Goal: Entertainment & Leisure: Consume media (video, audio)

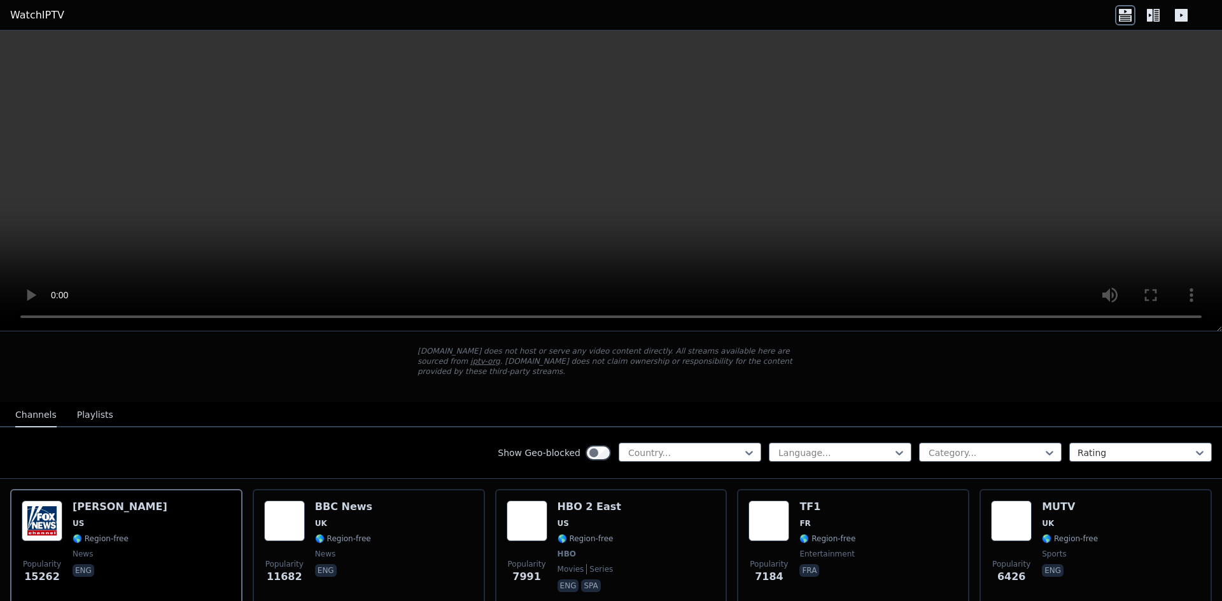
scroll to position [64, 0]
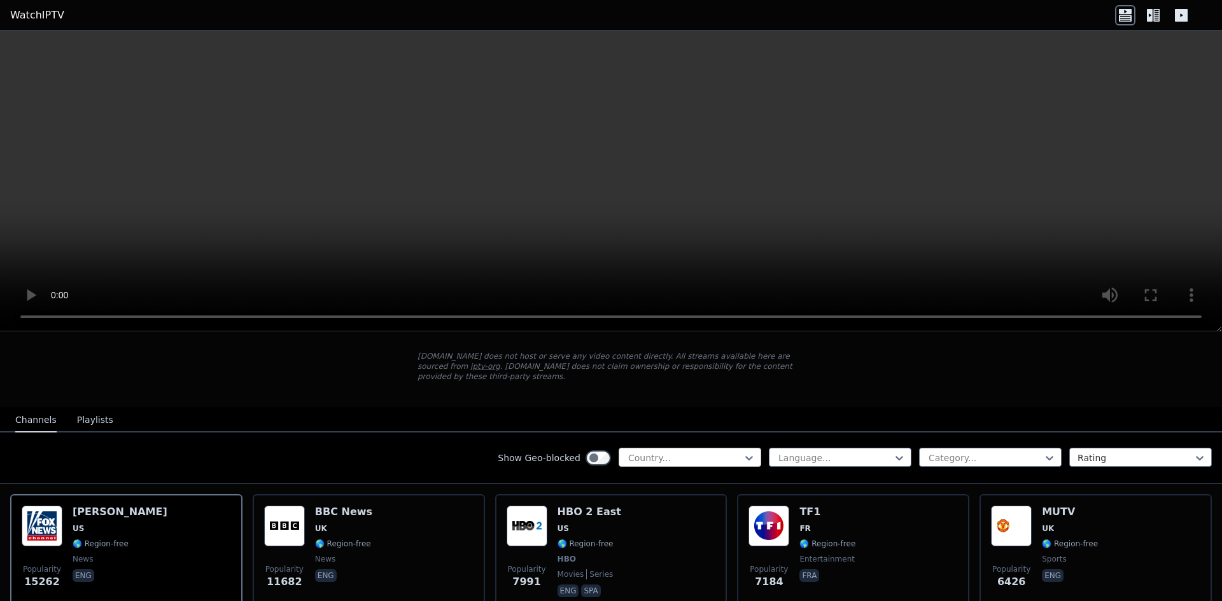
click at [678, 452] on div at bounding box center [685, 458] width 116 height 13
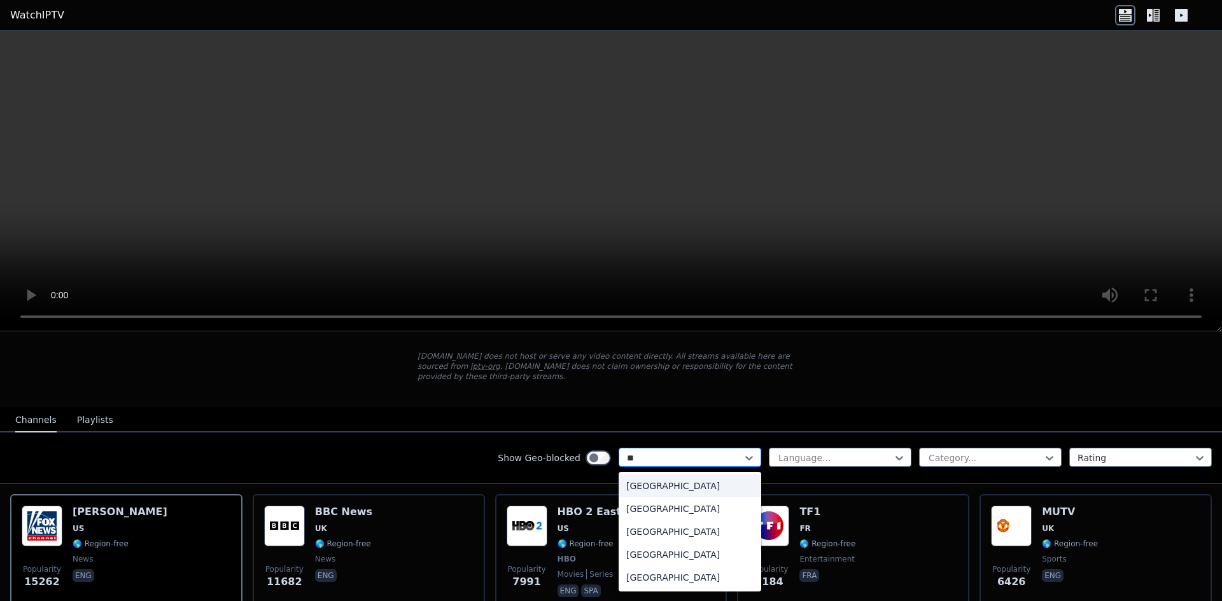
type input "***"
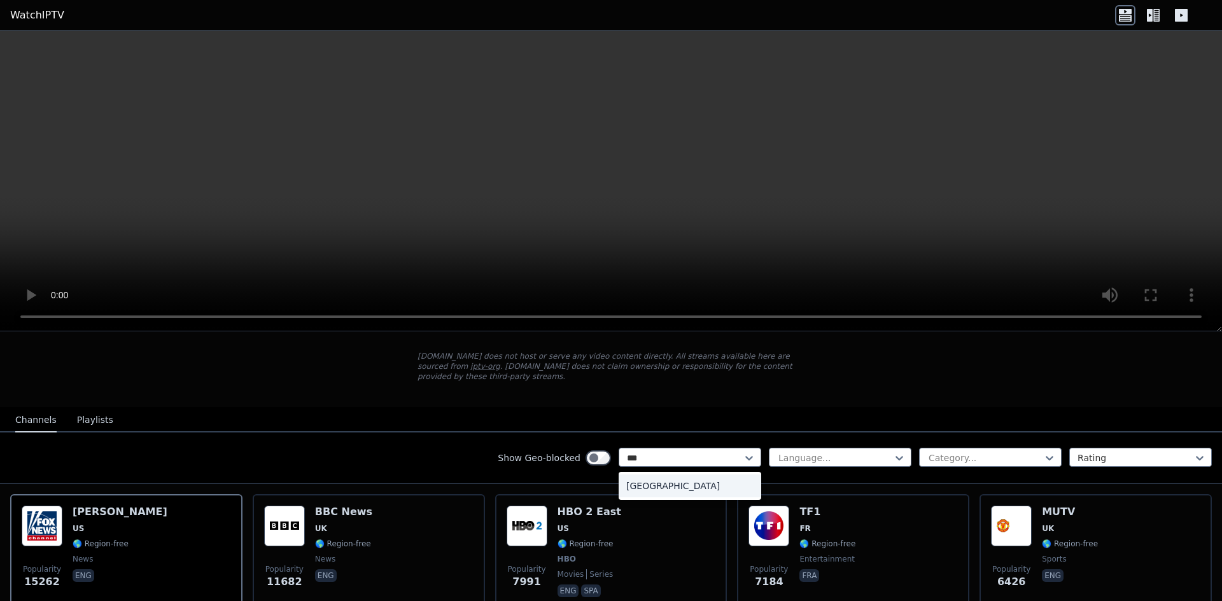
click at [657, 483] on div "[GEOGRAPHIC_DATA]" at bounding box center [690, 486] width 143 height 23
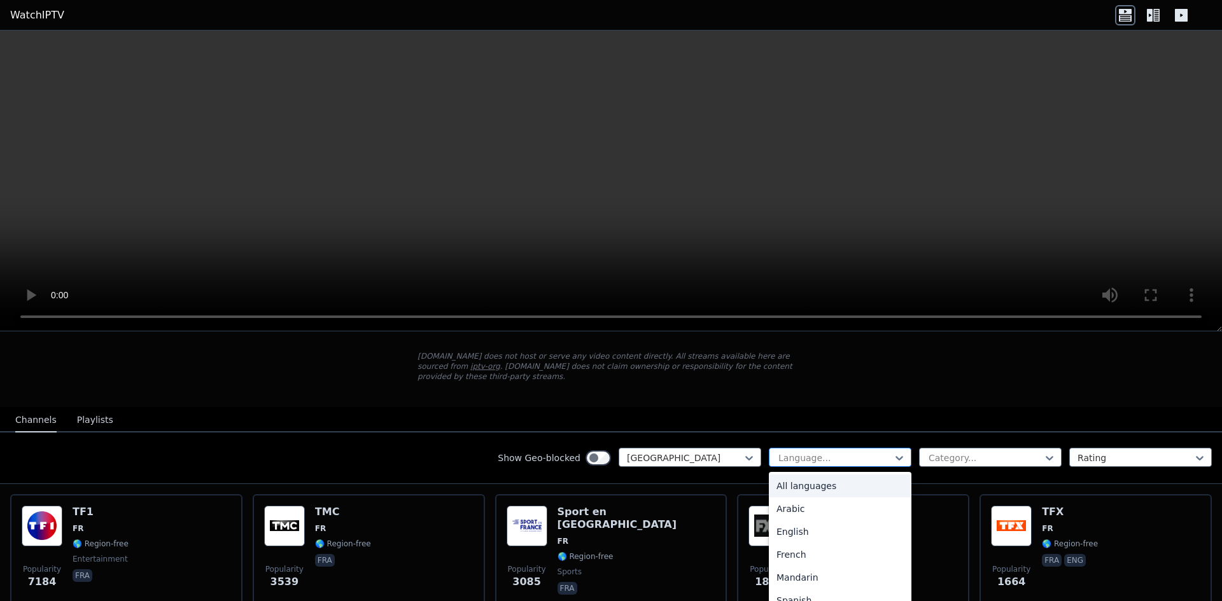
click at [821, 452] on div at bounding box center [835, 458] width 116 height 13
click at [791, 543] on div "French" at bounding box center [840, 554] width 143 height 23
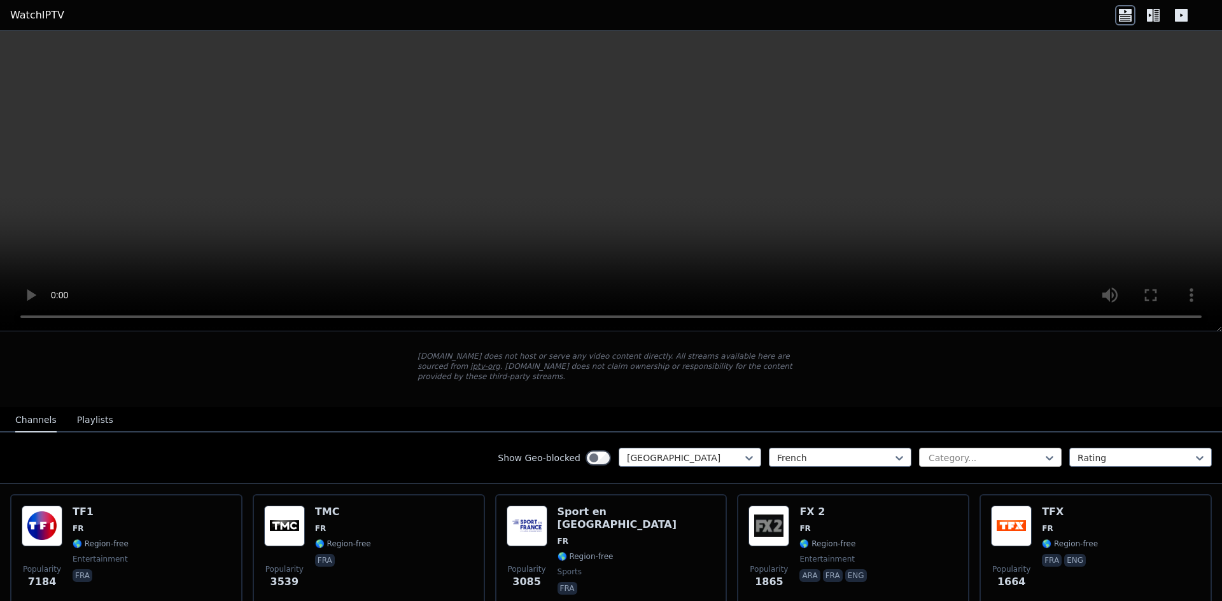
click at [970, 452] on div at bounding box center [985, 458] width 116 height 13
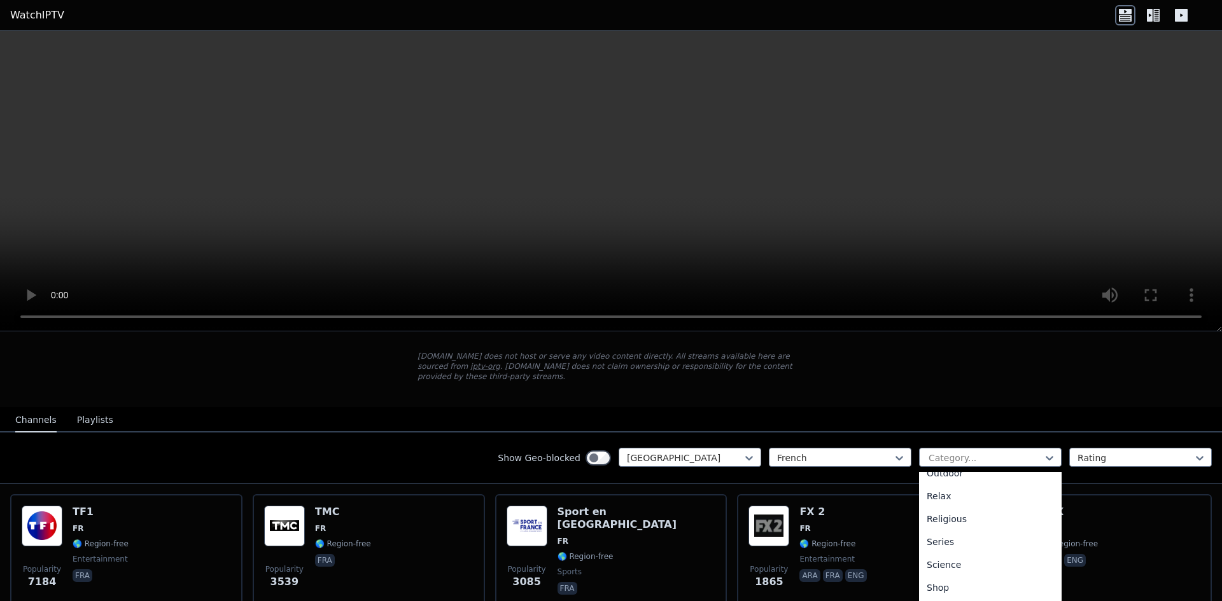
scroll to position [489, 0]
click at [950, 536] on div "Sports" at bounding box center [990, 547] width 143 height 23
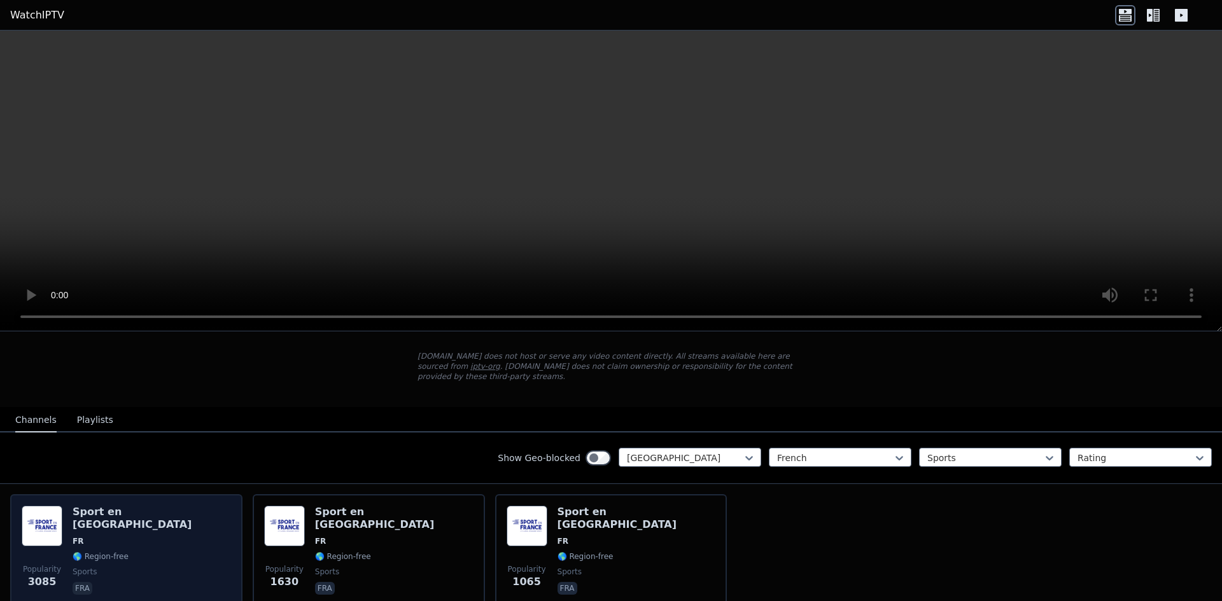
click at [155, 540] on div "Popularity 3085 Sport en [GEOGRAPHIC_DATA] FR 🌎 Region-free sports fra" at bounding box center [126, 552] width 209 height 92
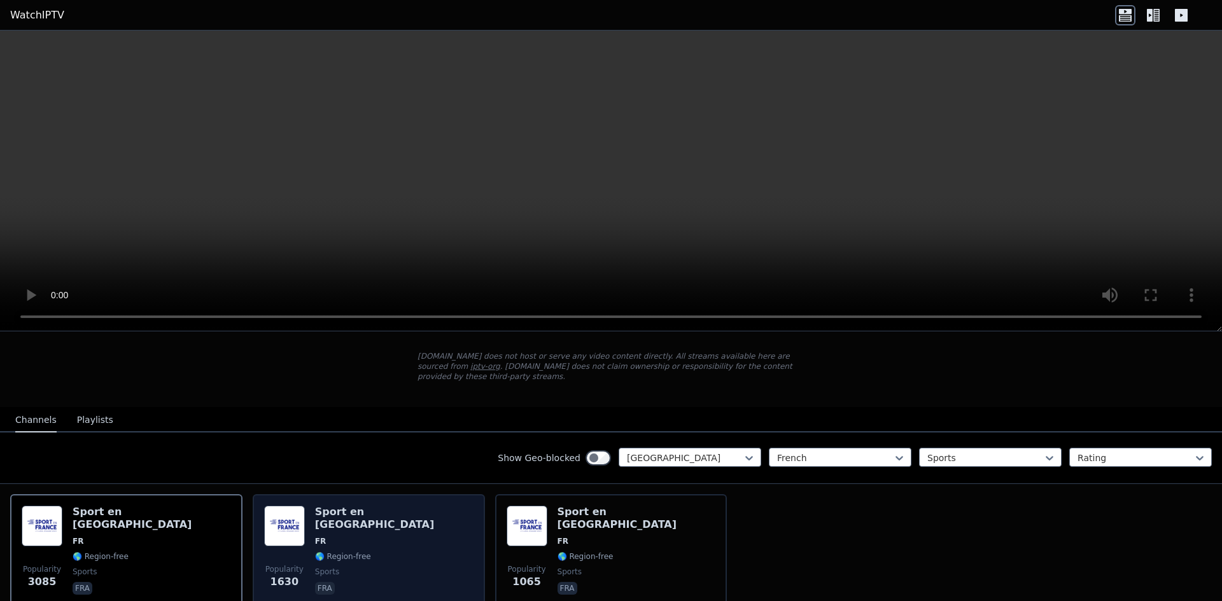
click at [416, 523] on div "Popularity 1630 Sport en [GEOGRAPHIC_DATA] FR 🌎 Region-free sports fra" at bounding box center [368, 552] width 209 height 92
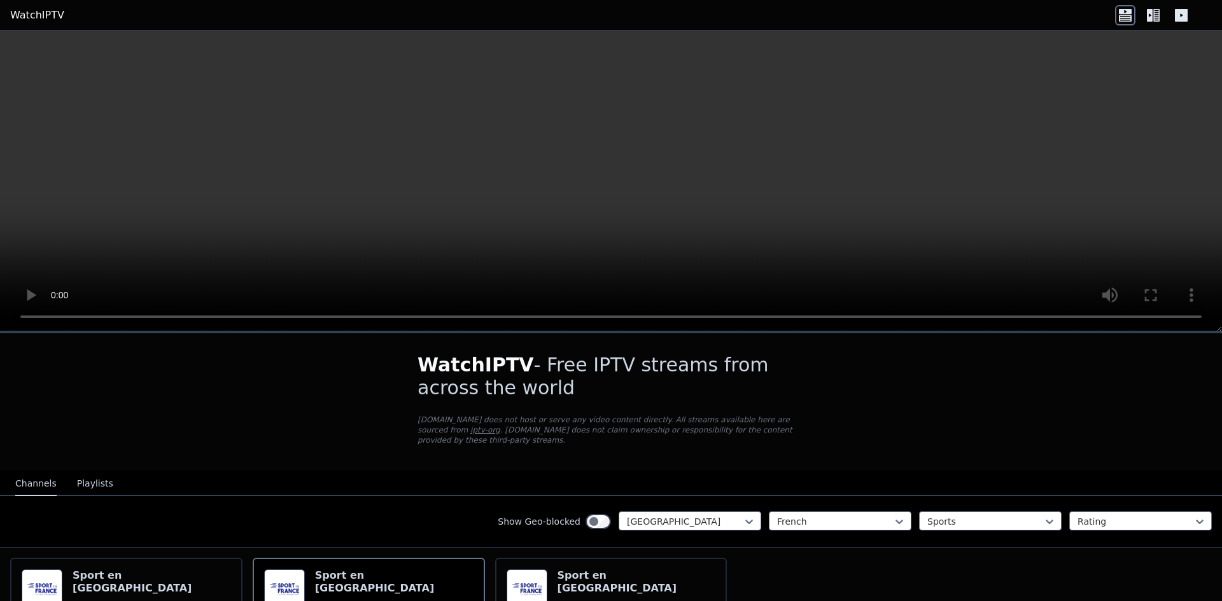
click at [613, 257] on video at bounding box center [611, 181] width 1222 height 301
drag, startPoint x: 464, startPoint y: 244, endPoint x: 451, endPoint y: 233, distance: 17.6
click at [452, 234] on video at bounding box center [611, 181] width 1222 height 301
click at [451, 233] on video at bounding box center [611, 181] width 1222 height 301
click at [563, 570] on h6 "Sport en [GEOGRAPHIC_DATA]" at bounding box center [636, 582] width 158 height 25
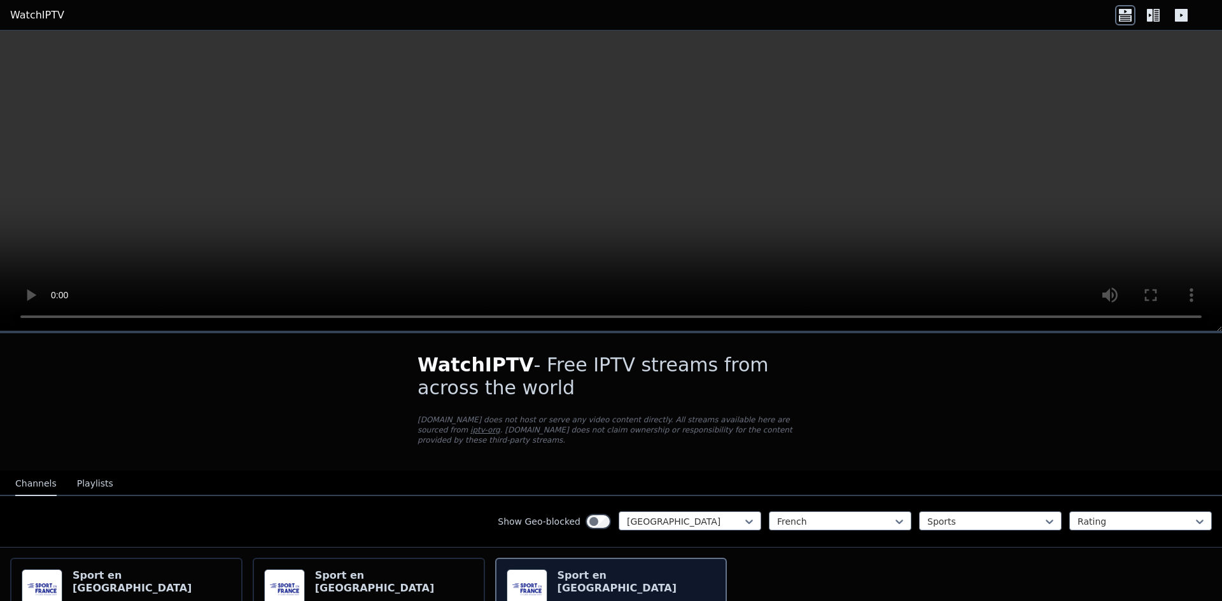
click at [563, 570] on h6 "Sport en [GEOGRAPHIC_DATA]" at bounding box center [636, 582] width 158 height 25
click at [562, 570] on h6 "Sport en [GEOGRAPHIC_DATA]" at bounding box center [636, 582] width 158 height 25
click at [561, 570] on h6 "Sport en [GEOGRAPHIC_DATA]" at bounding box center [636, 582] width 158 height 25
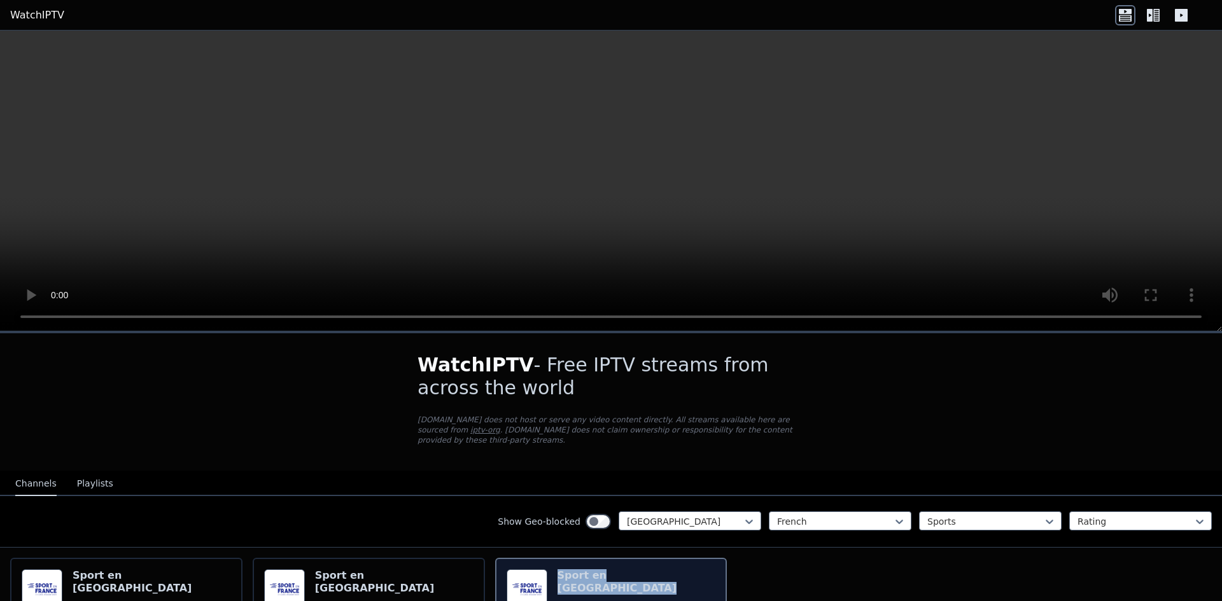
click at [589, 571] on h6 "Sport en [GEOGRAPHIC_DATA]" at bounding box center [636, 582] width 158 height 25
click at [363, 186] on video at bounding box center [611, 181] width 1222 height 301
click at [347, 193] on video at bounding box center [611, 181] width 1222 height 301
drag, startPoint x: 347, startPoint y: 193, endPoint x: 1122, endPoint y: 279, distance: 780.5
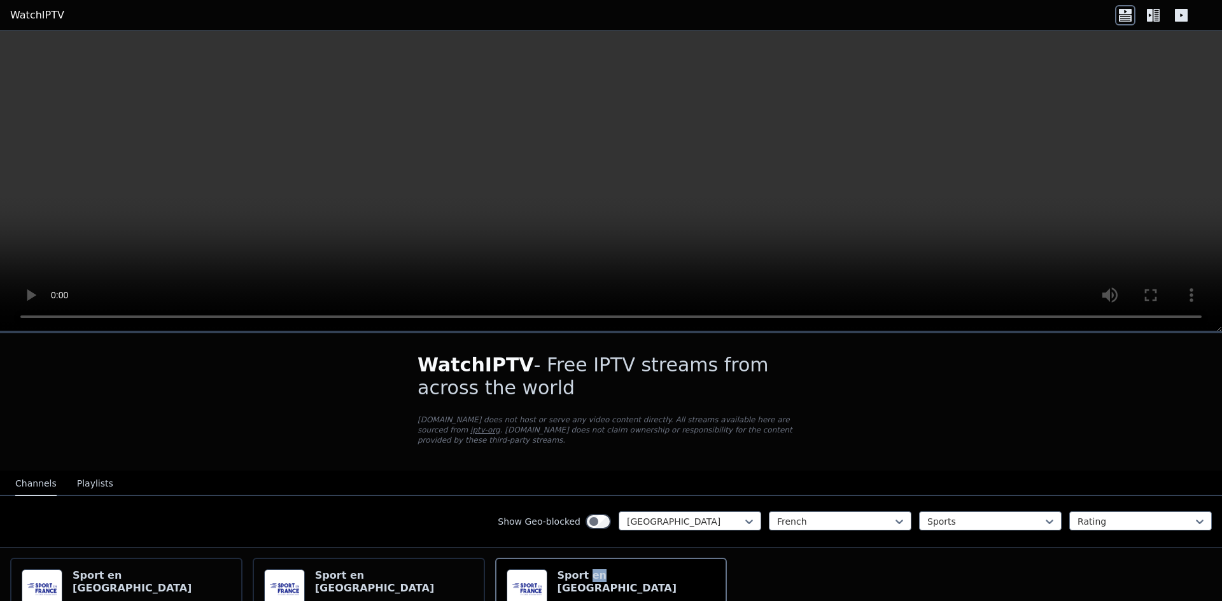
click at [348, 193] on video at bounding box center [611, 181] width 1222 height 301
click at [1145, 241] on video at bounding box center [611, 181] width 1222 height 301
